Goal: Feedback & Contribution: Leave review/rating

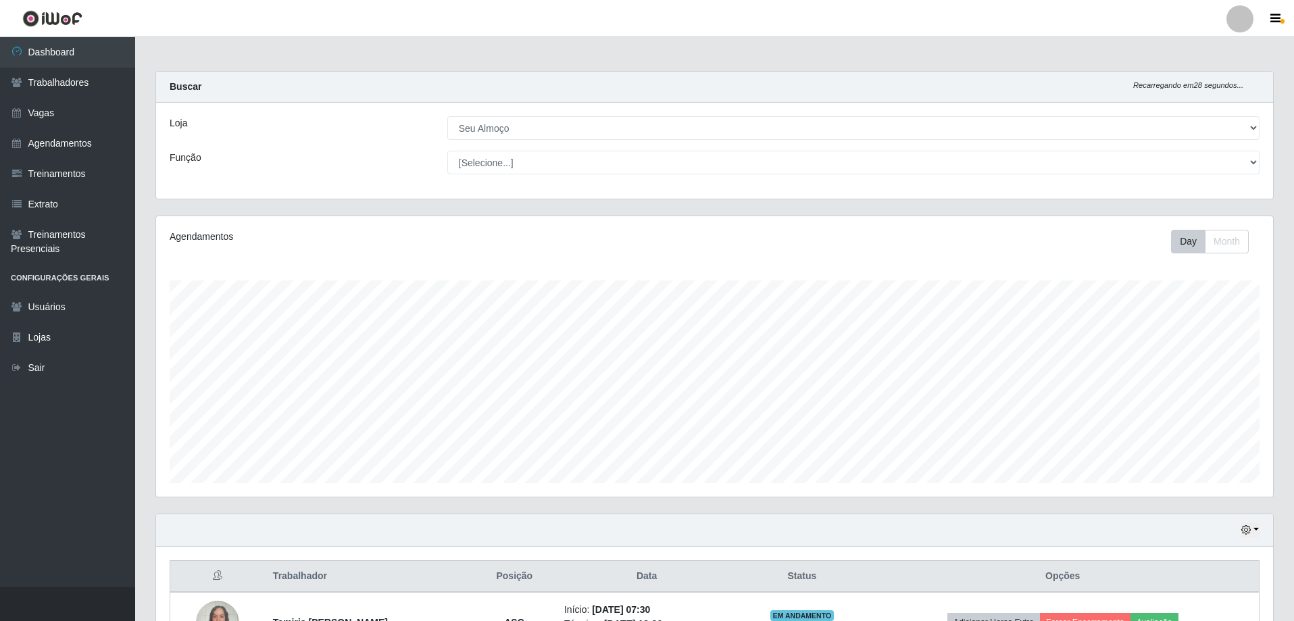
select select "431"
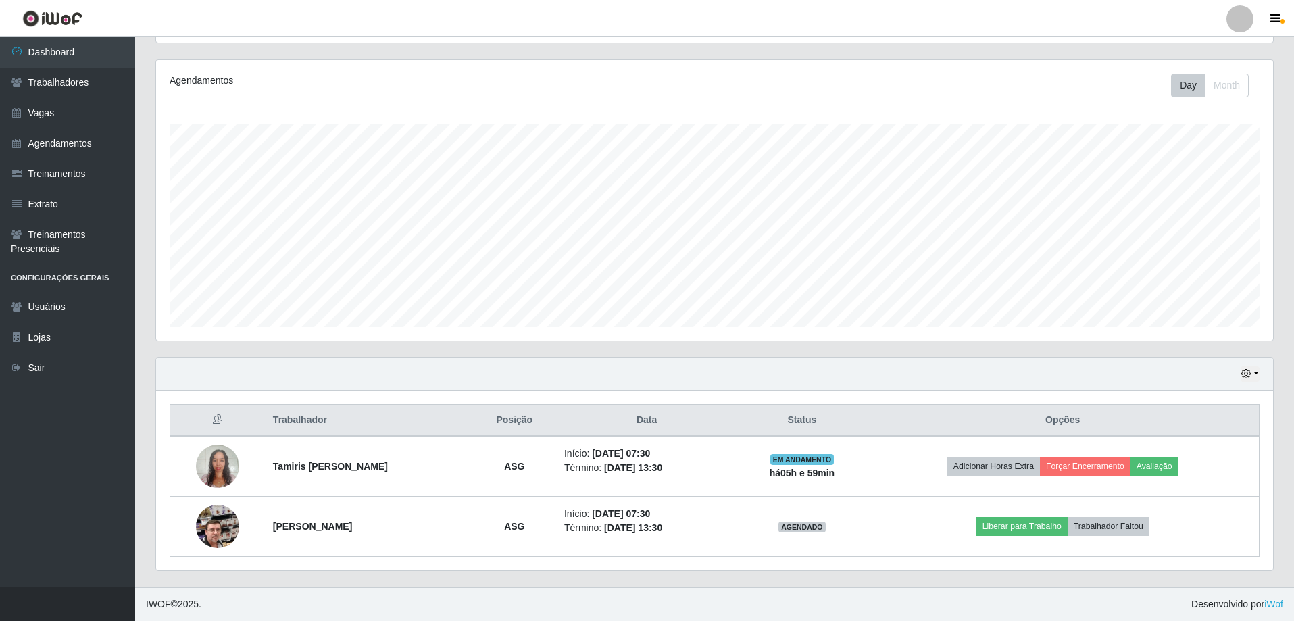
scroll to position [280, 1117]
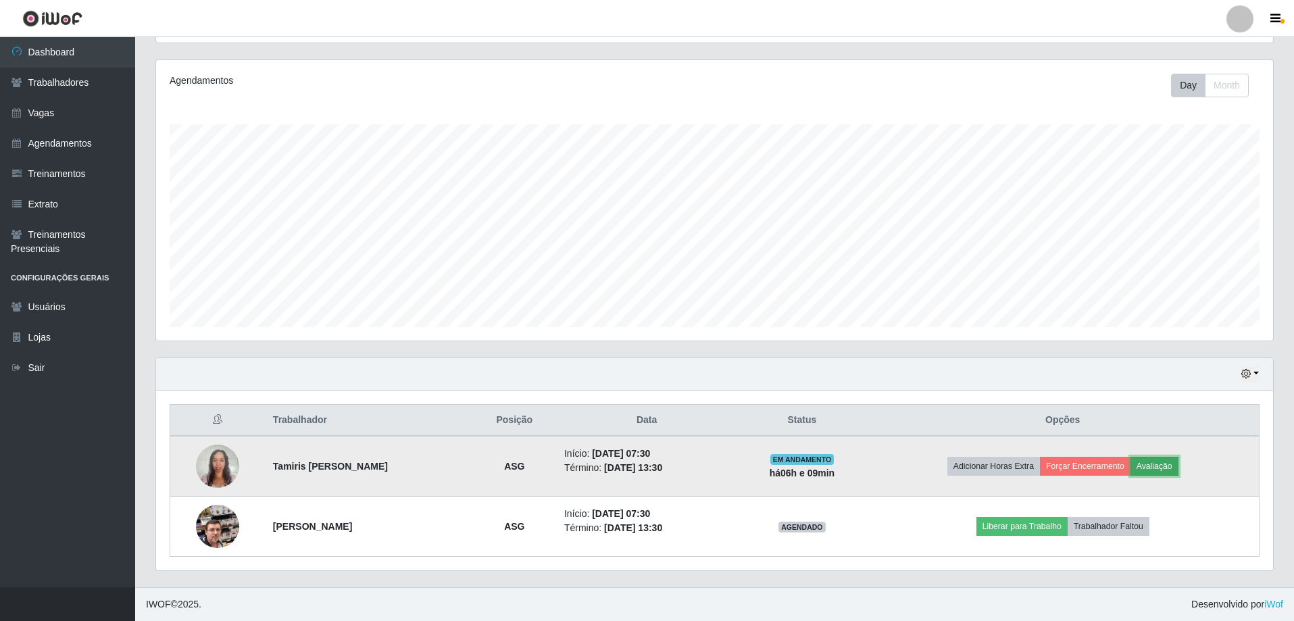
click at [1167, 465] on button "Avaliação" at bounding box center [1155, 466] width 48 height 19
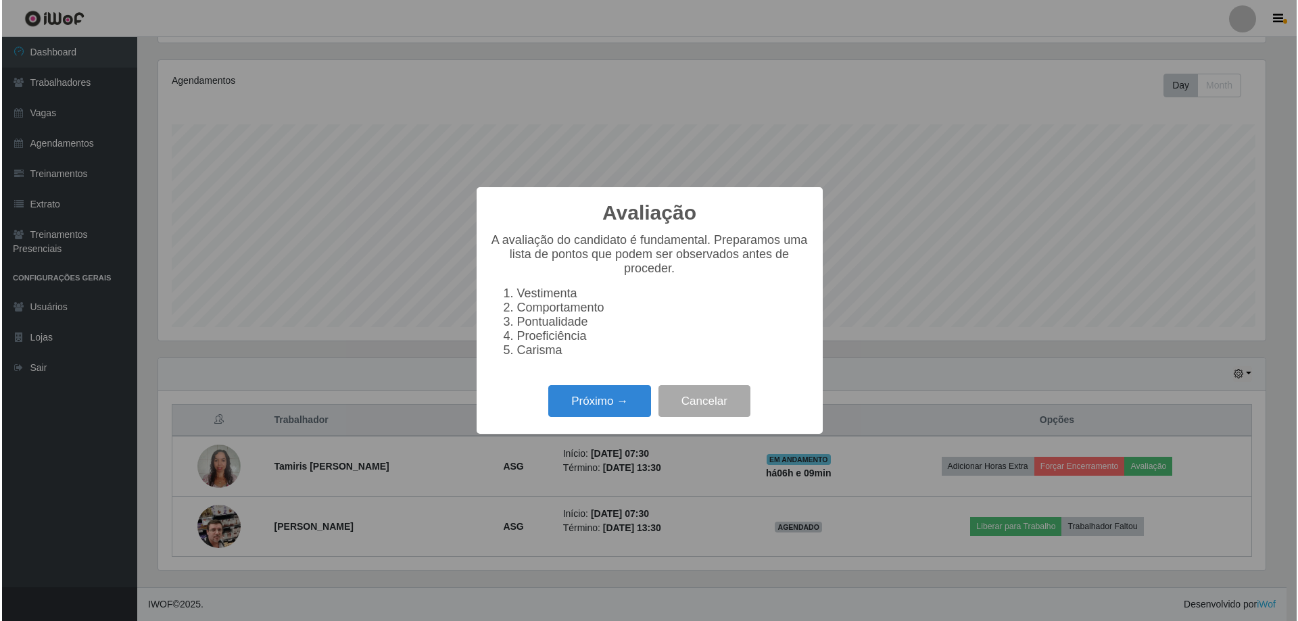
scroll to position [280, 1110]
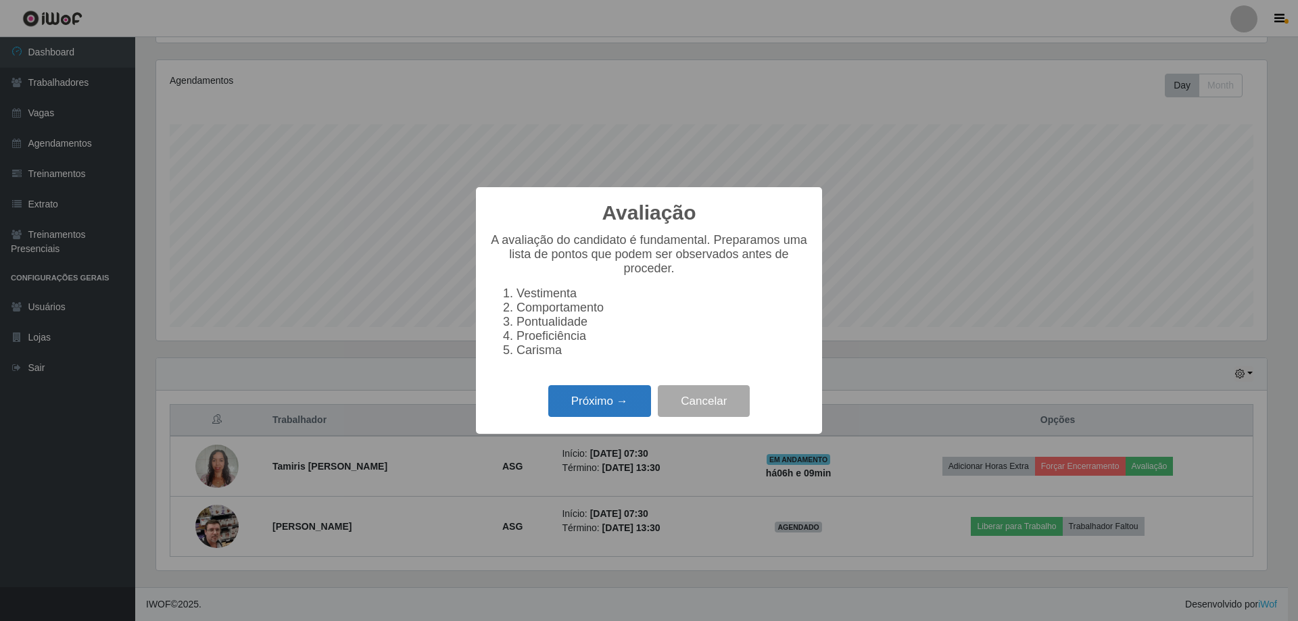
click at [584, 407] on button "Próximo →" at bounding box center [599, 401] width 103 height 32
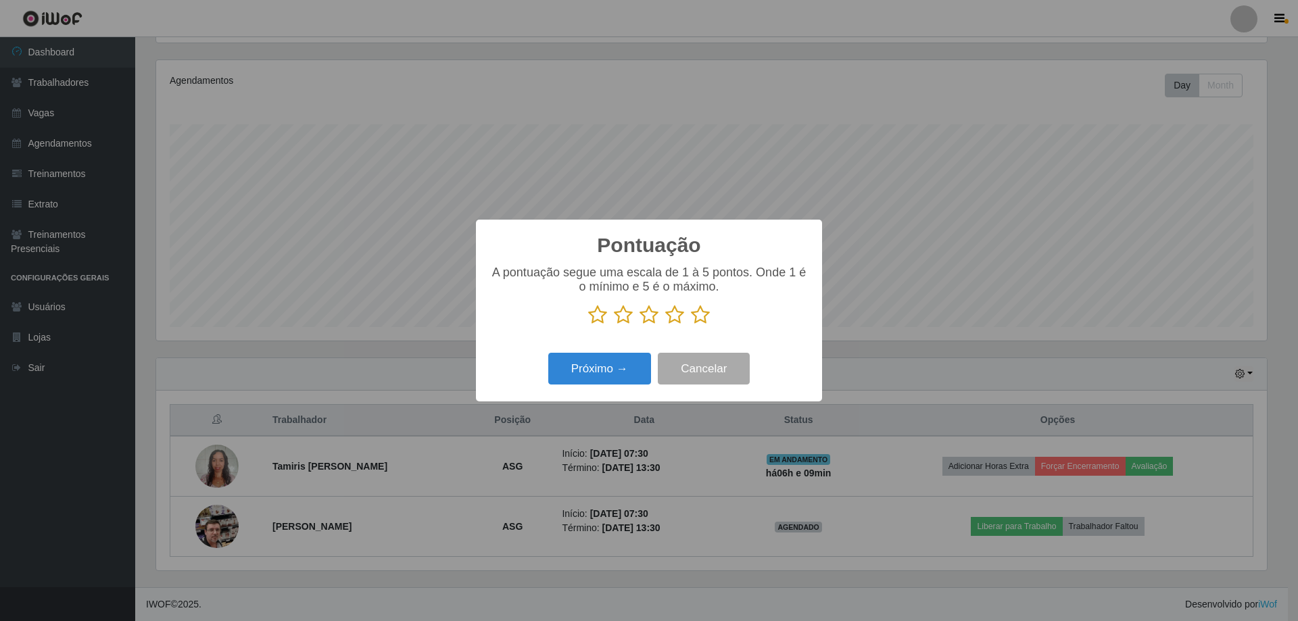
scroll to position [675519, 674690]
click at [689, 319] on p at bounding box center [648, 315] width 319 height 20
click at [710, 316] on p at bounding box center [648, 315] width 319 height 20
click at [705, 316] on icon at bounding box center [700, 315] width 19 height 20
click at [691, 325] on input "radio" at bounding box center [691, 325] width 0 height 0
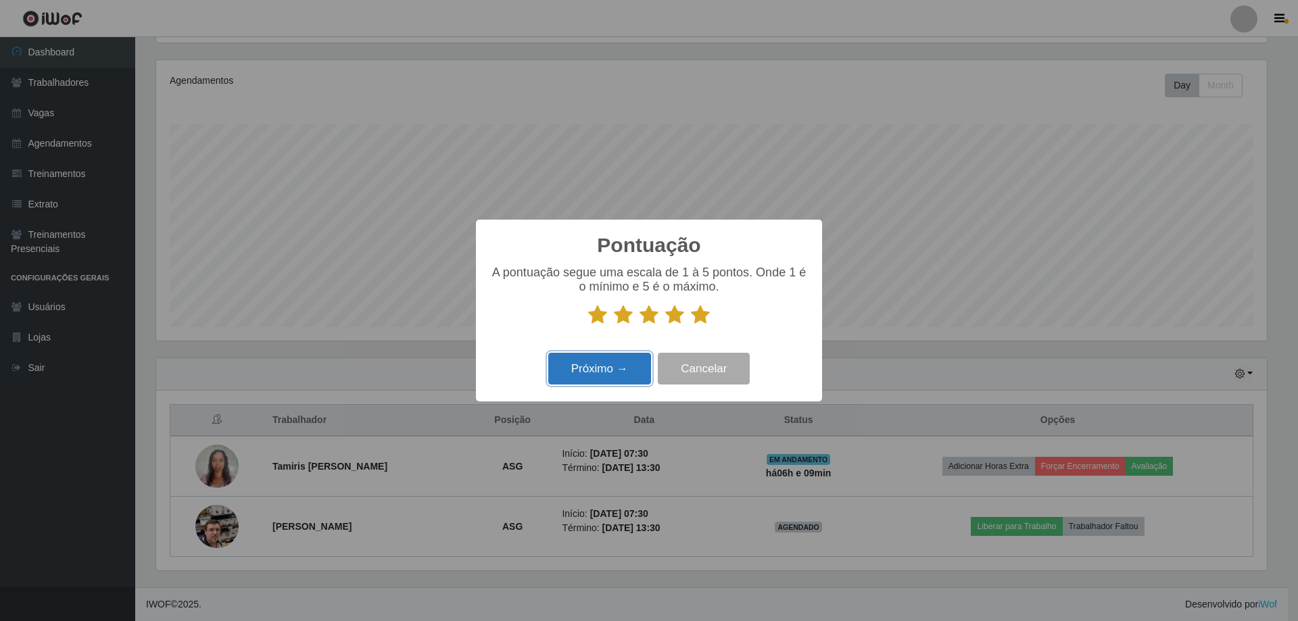
click at [627, 357] on button "Próximo →" at bounding box center [599, 369] width 103 height 32
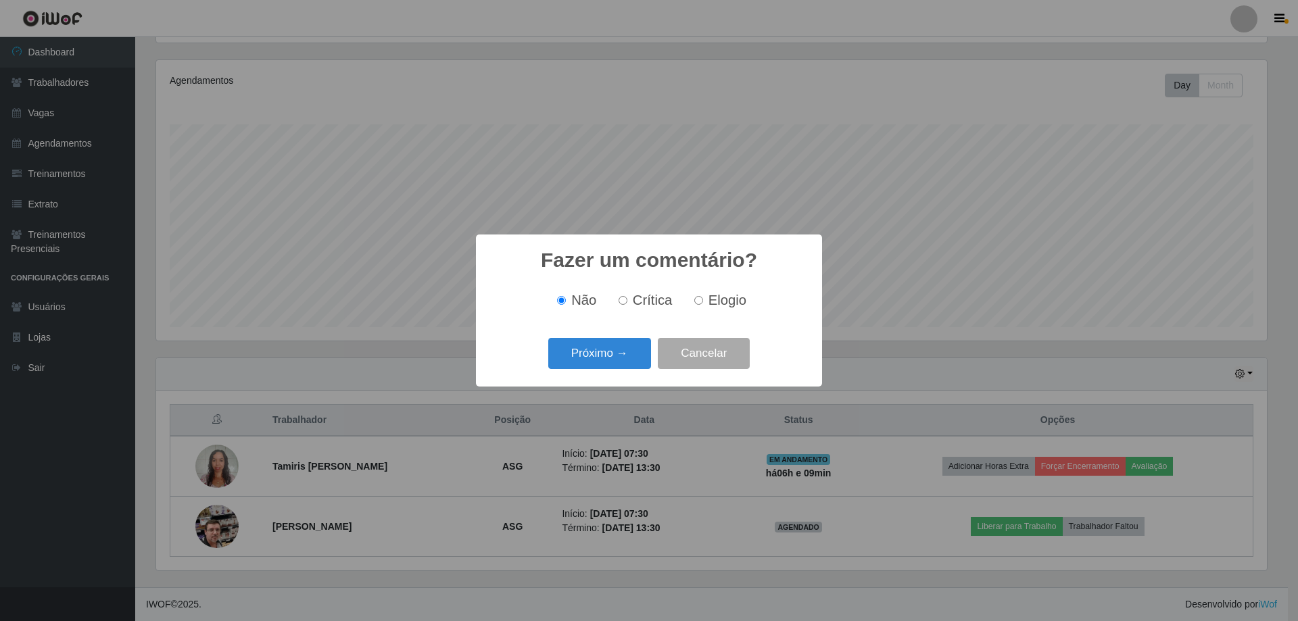
click at [719, 298] on span "Elogio" at bounding box center [727, 300] width 38 height 15
click at [703, 298] on input "Elogio" at bounding box center [698, 300] width 9 height 9
radio input "true"
click at [576, 365] on button "Próximo →" at bounding box center [599, 354] width 103 height 32
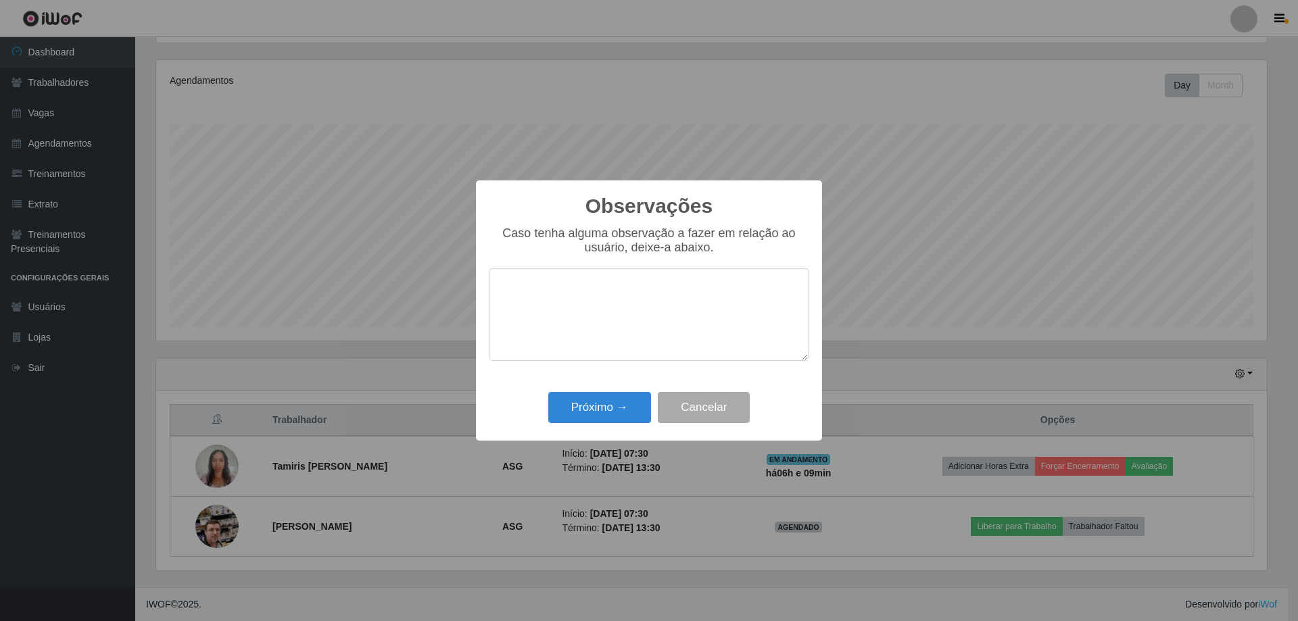
click at [614, 342] on textarea at bounding box center [648, 314] width 319 height 93
type textarea "Realizou muito bem as atividades como sempre"
click at [578, 402] on button "Próximo →" at bounding box center [599, 408] width 103 height 32
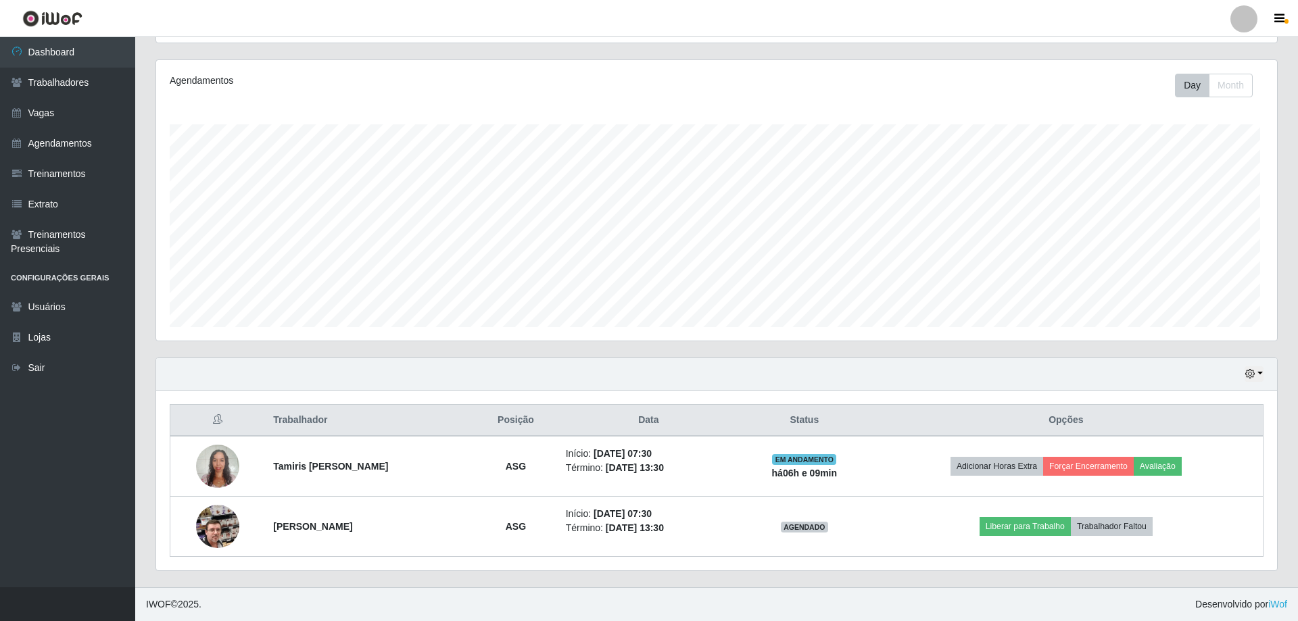
scroll to position [280, 1117]
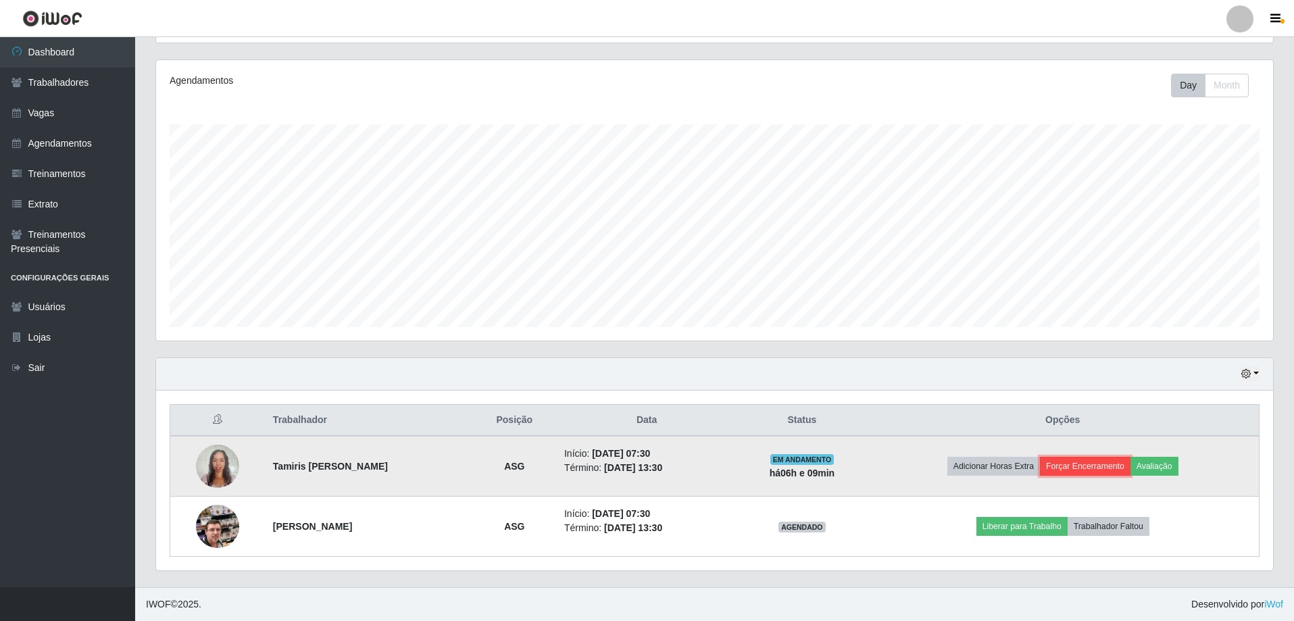
click at [1087, 468] on button "Forçar Encerramento" at bounding box center [1085, 466] width 91 height 19
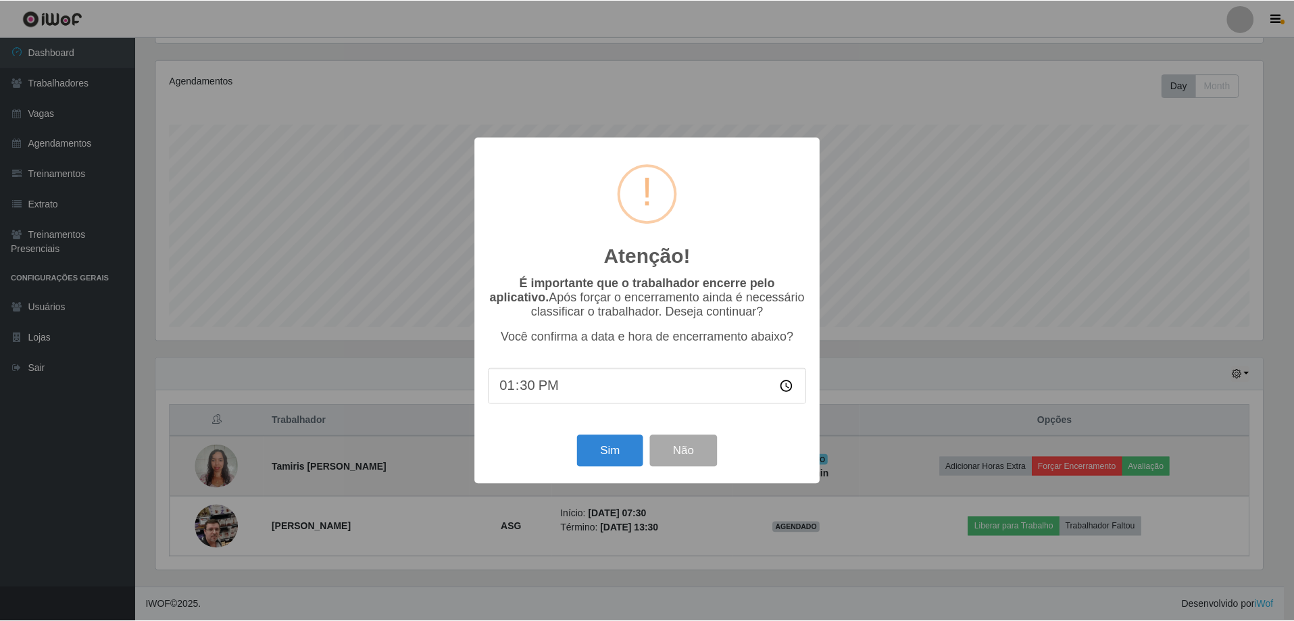
scroll to position [280, 1110]
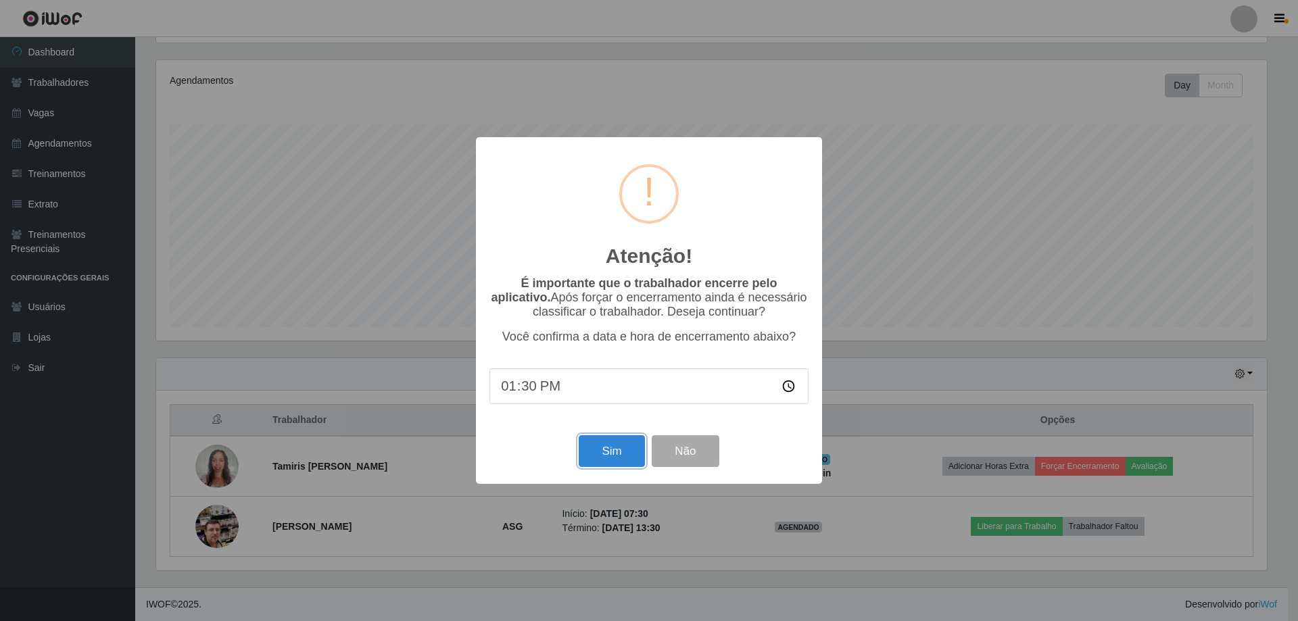
drag, startPoint x: 621, startPoint y: 460, endPoint x: 435, endPoint y: 546, distance: 205.6
click at [619, 460] on button "Sim" at bounding box center [611, 451] width 66 height 32
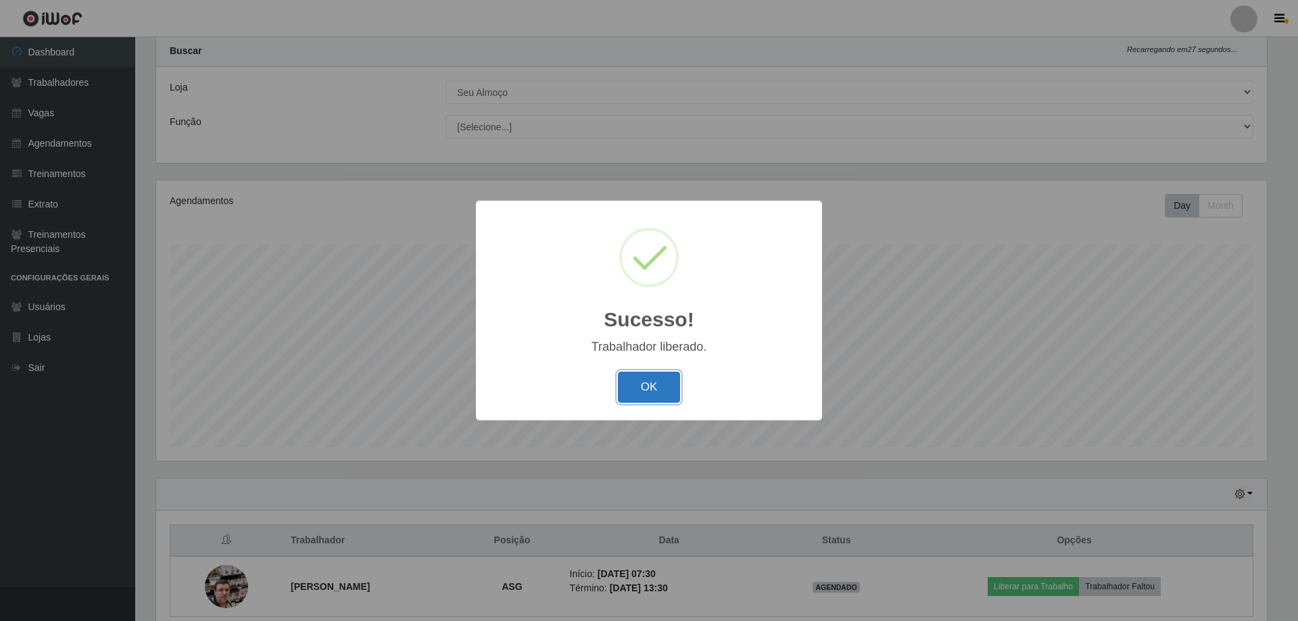
click at [668, 393] on button "OK" at bounding box center [649, 388] width 63 height 32
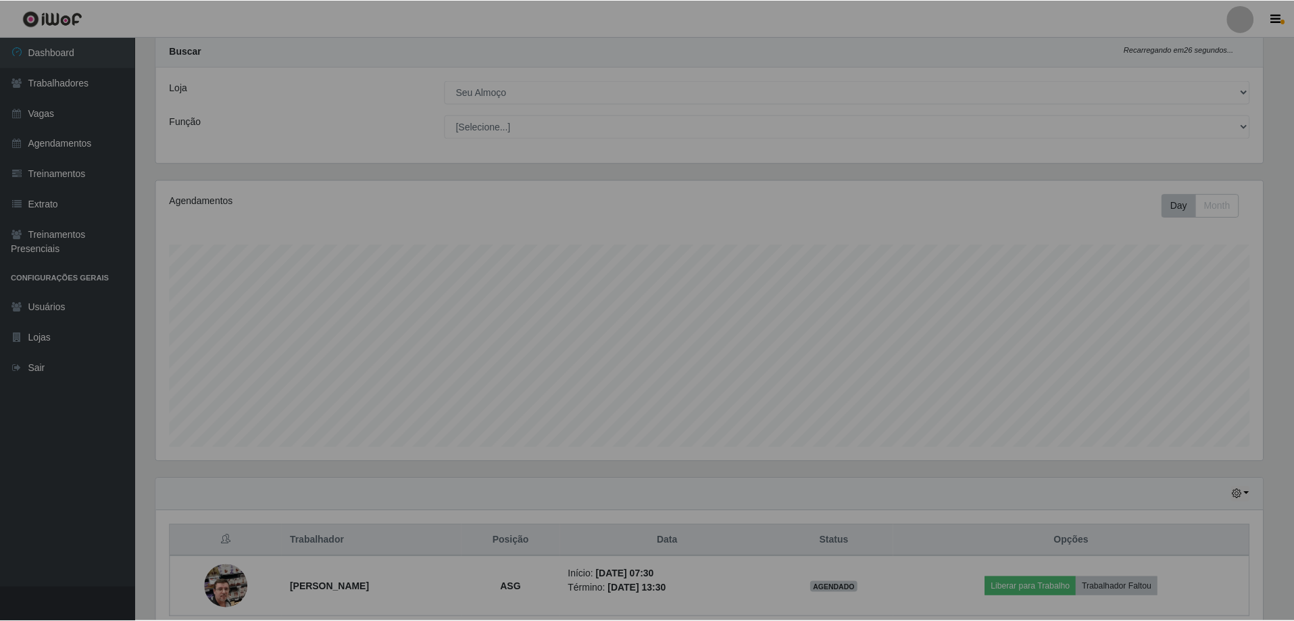
scroll to position [280, 1117]
